Goal: Transaction & Acquisition: Obtain resource

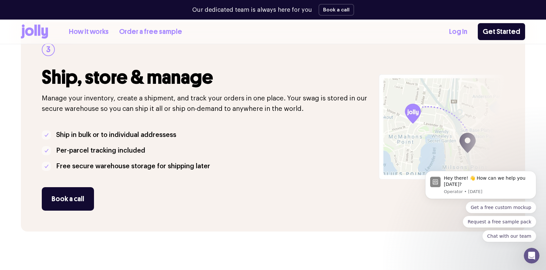
scroll to position [552, 0]
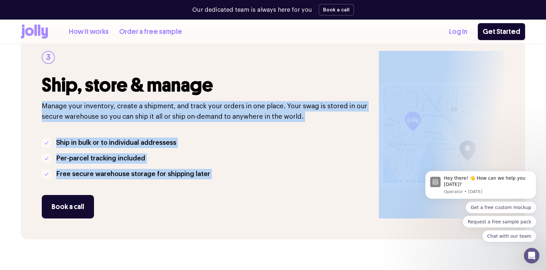
drag, startPoint x: 33, startPoint y: 105, endPoint x: 302, endPoint y: 214, distance: 289.8
click at [302, 214] on div "3 Ship, store & manage Manage your inventory, create a shipment, and track your…" at bounding box center [273, 134] width 504 height 209
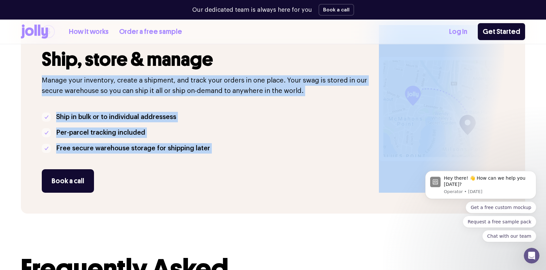
scroll to position [577, 0]
click at [302, 184] on div "Book a call" at bounding box center [206, 181] width 329 height 23
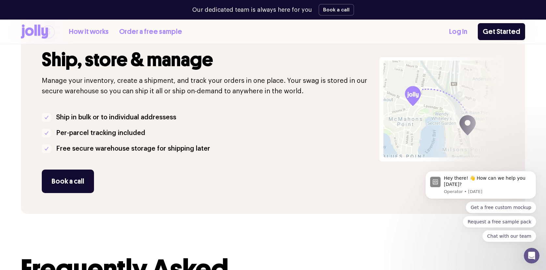
click at [302, 184] on div "Book a call" at bounding box center [206, 181] width 329 height 23
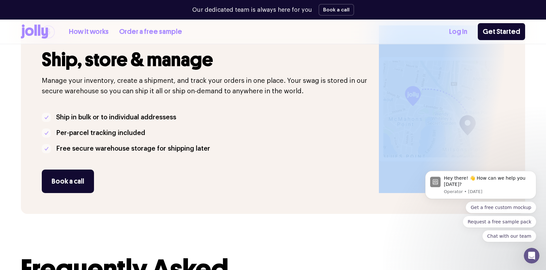
click at [302, 184] on div "Book a call" at bounding box center [206, 181] width 329 height 23
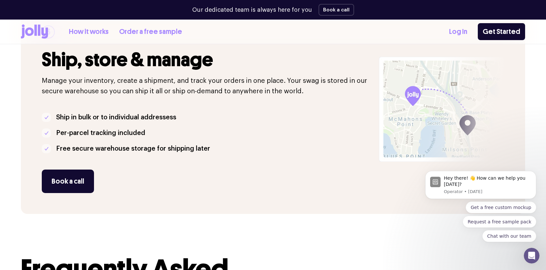
click at [302, 184] on div "Book a call" at bounding box center [206, 181] width 329 height 23
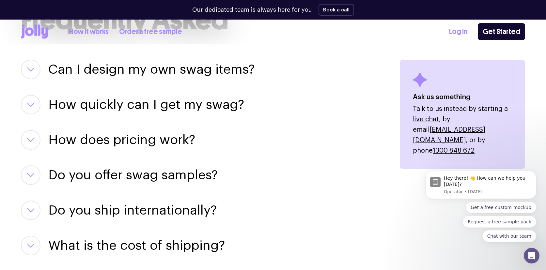
scroll to position [827, 0]
click at [158, 141] on h3 "How does pricing work?" at bounding box center [121, 140] width 147 height 20
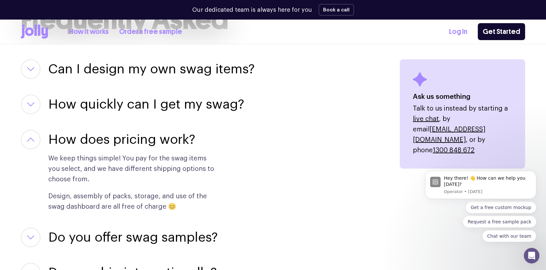
click at [158, 141] on h3 "How does pricing work?" at bounding box center [121, 140] width 147 height 20
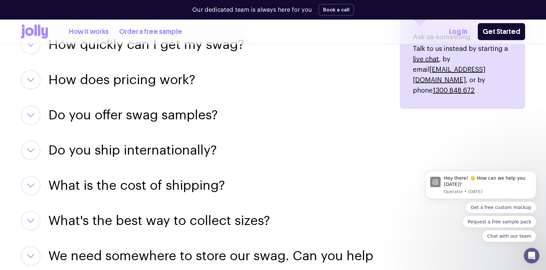
scroll to position [904, 0]
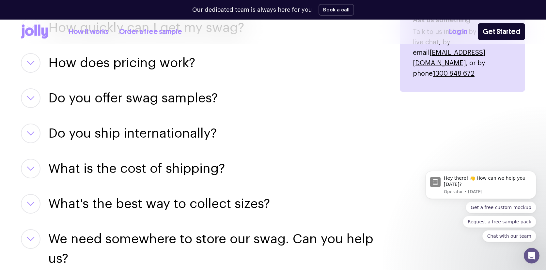
click at [133, 133] on h3 "Do you ship internationally?" at bounding box center [132, 134] width 168 height 20
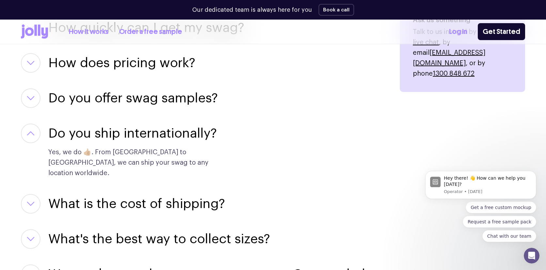
click at [133, 133] on h3 "Do you ship internationally?" at bounding box center [132, 134] width 168 height 20
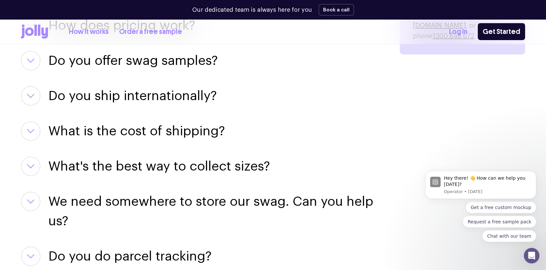
scroll to position [944, 0]
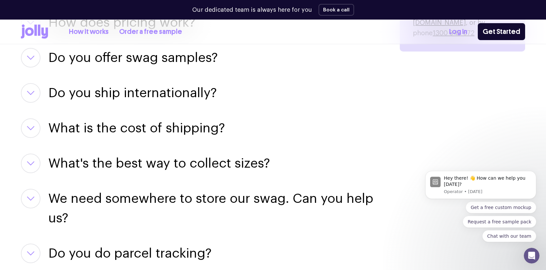
click at [133, 133] on h3 "What is the cost of shipping?" at bounding box center [136, 128] width 176 height 20
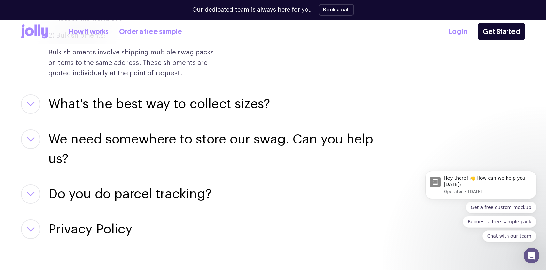
scroll to position [1113, 0]
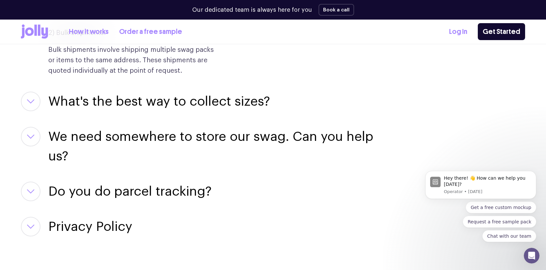
click at [247, 84] on div "Can I design my own swag items? For sure! Our team of designers can help you pe…" at bounding box center [202, 4] width 363 height 463
click at [235, 106] on h3 "What's the best way to collect sizes?" at bounding box center [159, 102] width 222 height 20
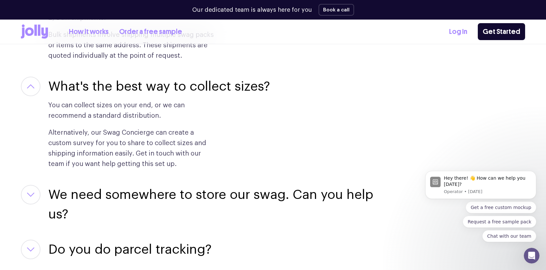
scroll to position [1147, 0]
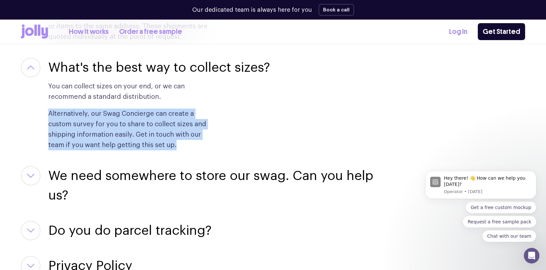
drag, startPoint x: 40, startPoint y: 111, endPoint x: 215, endPoint y: 146, distance: 178.0
click at [215, 146] on div "What's the best way to collect sizes? You can collect sizes on your end, or we …" at bounding box center [202, 104] width 363 height 93
click at [209, 178] on h3 "We need somewhere to store our swag. Can you help us?" at bounding box center [216, 185] width 336 height 39
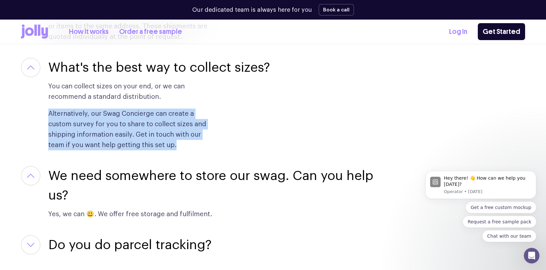
scroll to position [1235, 0]
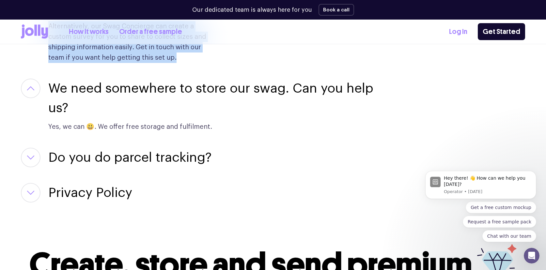
click at [188, 160] on h3 "Do you do parcel tracking?" at bounding box center [129, 158] width 163 height 20
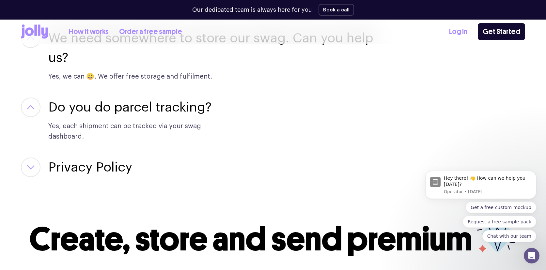
scroll to position [1285, 0]
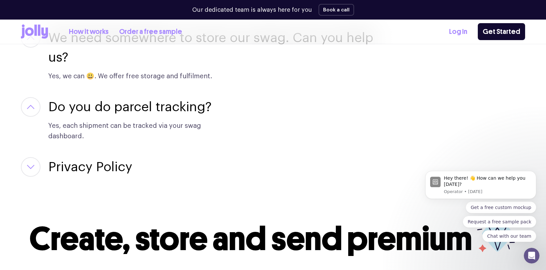
click at [112, 160] on h3 "Privacy Policy" at bounding box center [90, 167] width 84 height 20
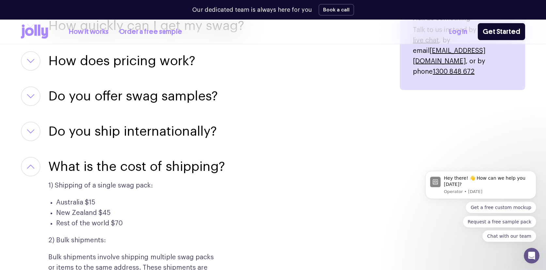
click at [100, 134] on h3 "Do you ship internationally?" at bounding box center [132, 132] width 168 height 20
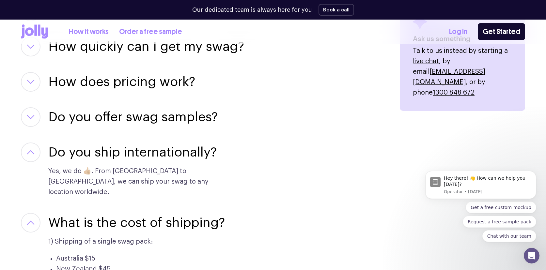
click at [95, 114] on h3 "Do you offer swag samples?" at bounding box center [132, 117] width 169 height 20
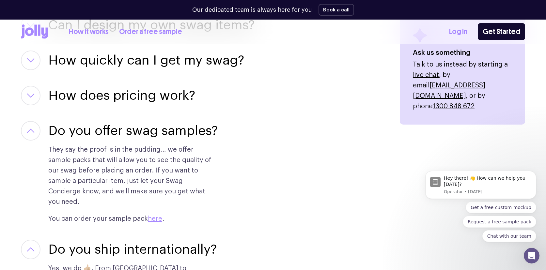
scroll to position [871, 0]
click at [90, 89] on h3 "How does pricing work?" at bounding box center [121, 96] width 147 height 20
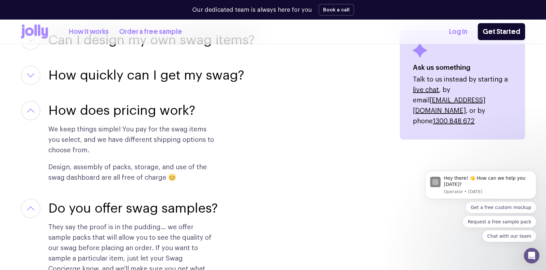
scroll to position [856, 0]
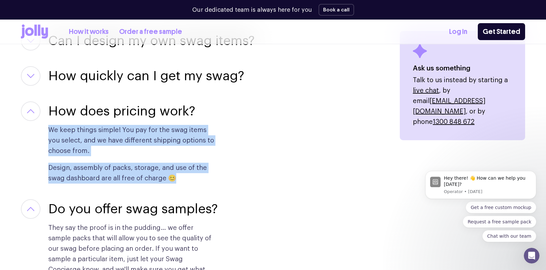
drag, startPoint x: 44, startPoint y: 132, endPoint x: 202, endPoint y: 181, distance: 165.7
click at [202, 181] on div "How does pricing work? We keep things simple! You pay for the swag items you se…" at bounding box center [202, 142] width 363 height 82
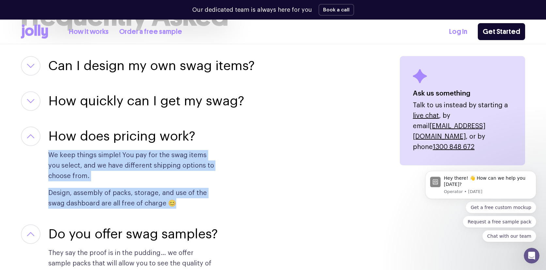
scroll to position [822, 0]
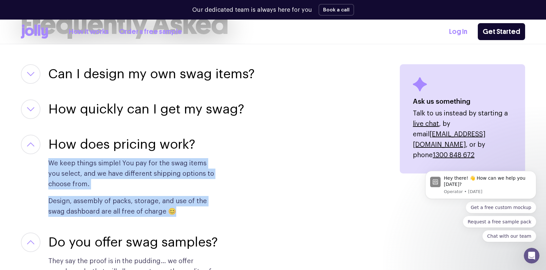
click at [164, 107] on h3 "How quickly can I get my swag?" at bounding box center [146, 109] width 196 height 20
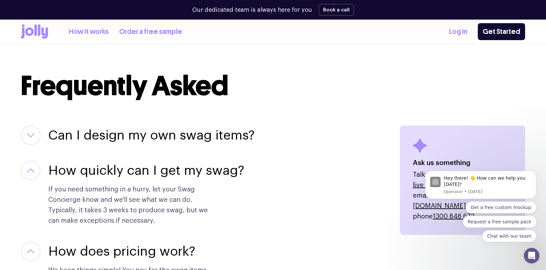
click at [157, 128] on h3 "Can I design my own swag items?" at bounding box center [151, 136] width 206 height 20
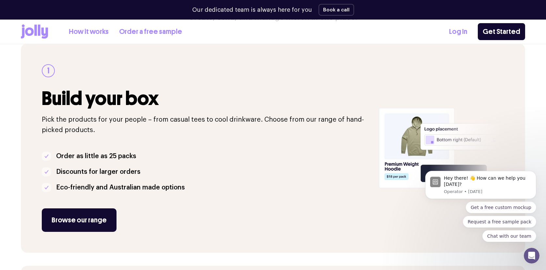
scroll to position [0, 0]
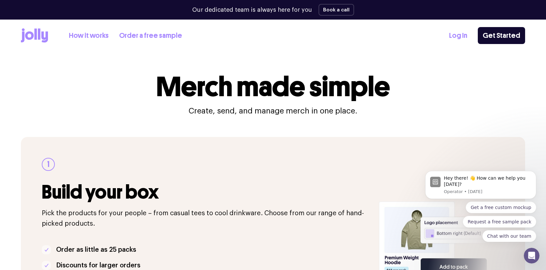
click at [88, 38] on link "How it works" at bounding box center [89, 35] width 40 height 11
click at [140, 34] on link "Order a free sample" at bounding box center [150, 35] width 63 height 11
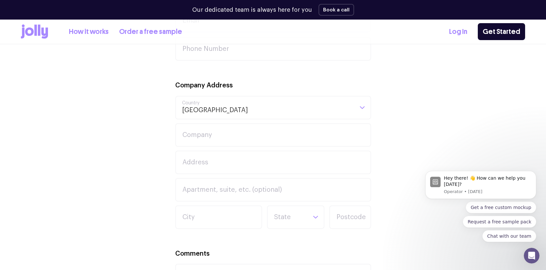
scroll to position [756, 0]
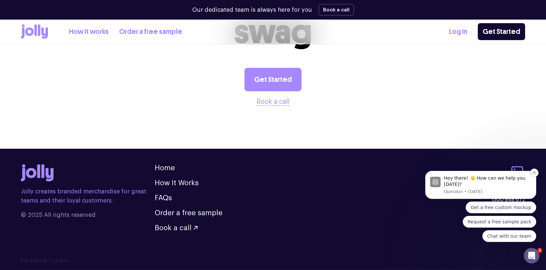
click at [532, 173] on icon "Dismiss notification" at bounding box center [534, 173] width 4 height 4
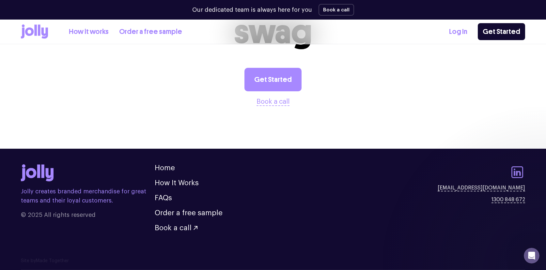
click at [517, 176] on icon at bounding box center [517, 172] width 16 height 16
